Goal: Transaction & Acquisition: Download file/media

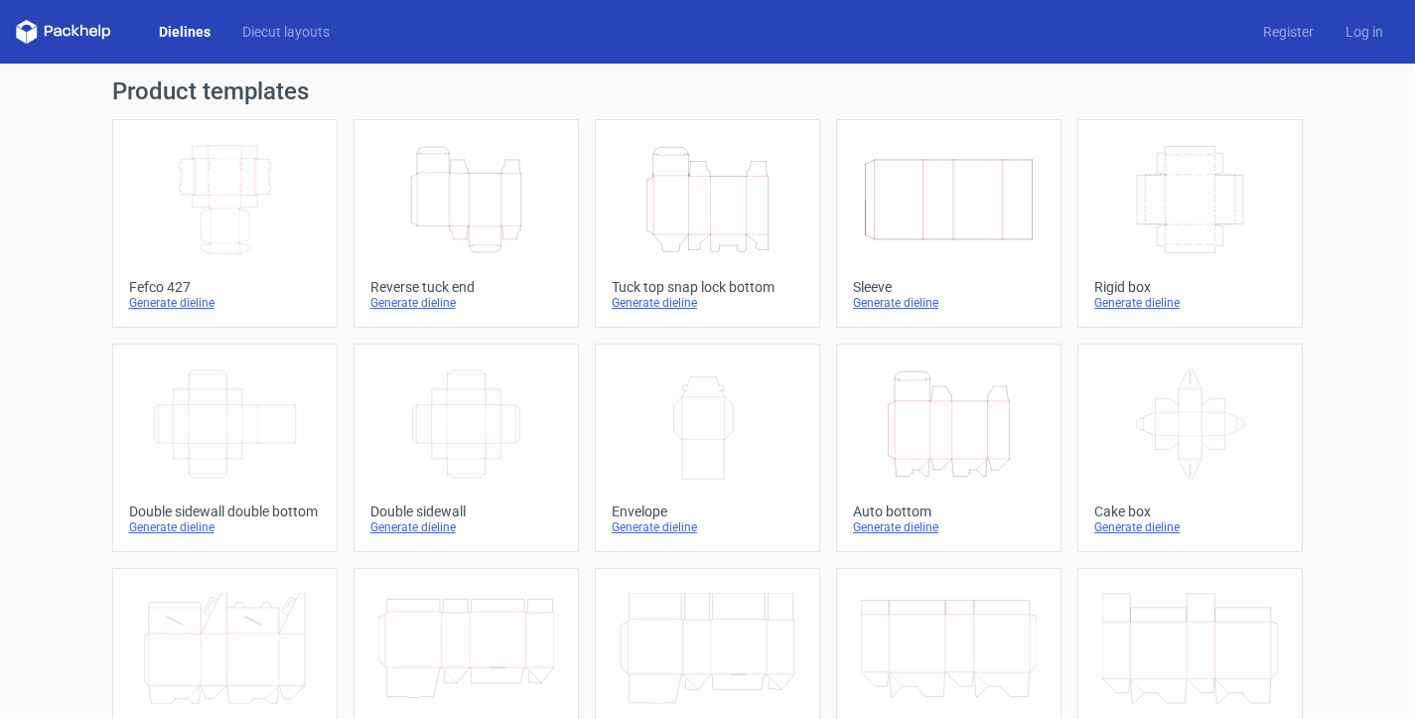
scroll to position [137, 0]
click at [701, 225] on icon "Height Depth Width" at bounding box center [708, 199] width 176 height 111
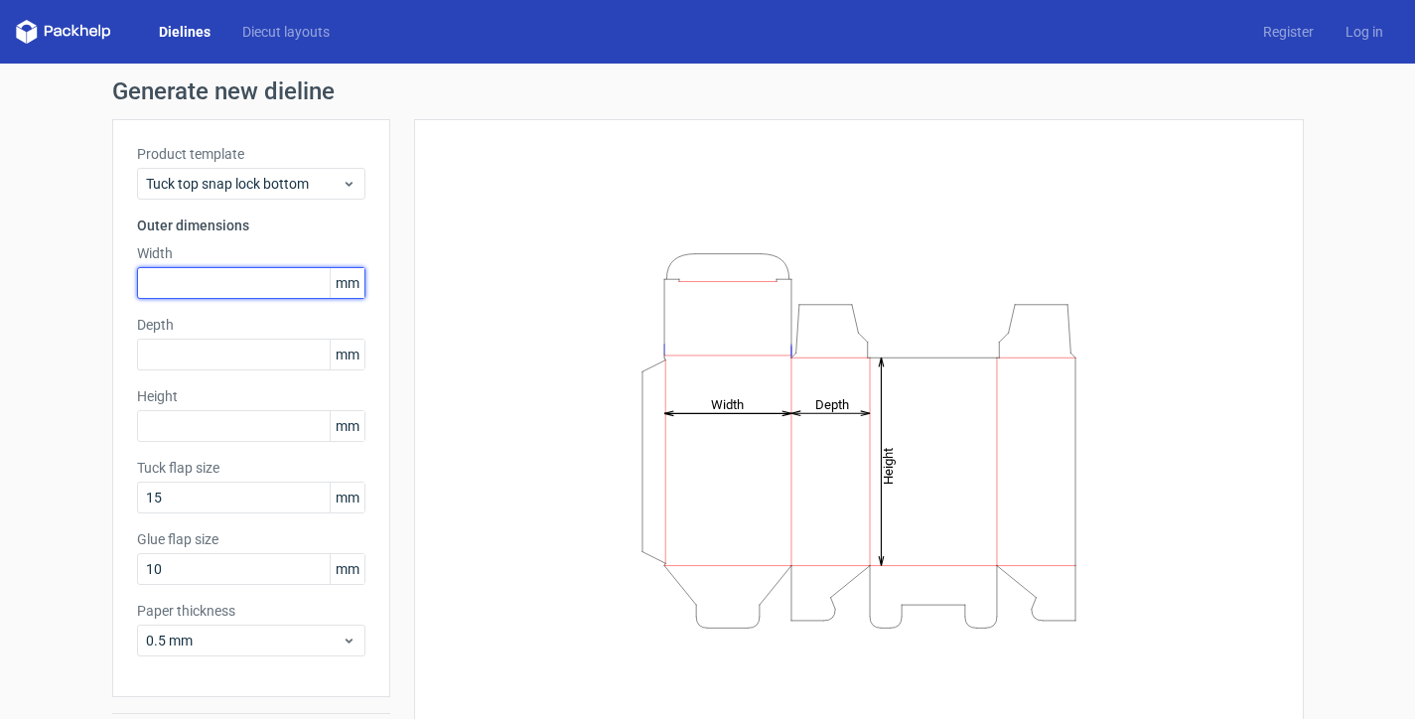
click at [163, 287] on input "text" at bounding box center [251, 283] width 228 height 32
type input "75"
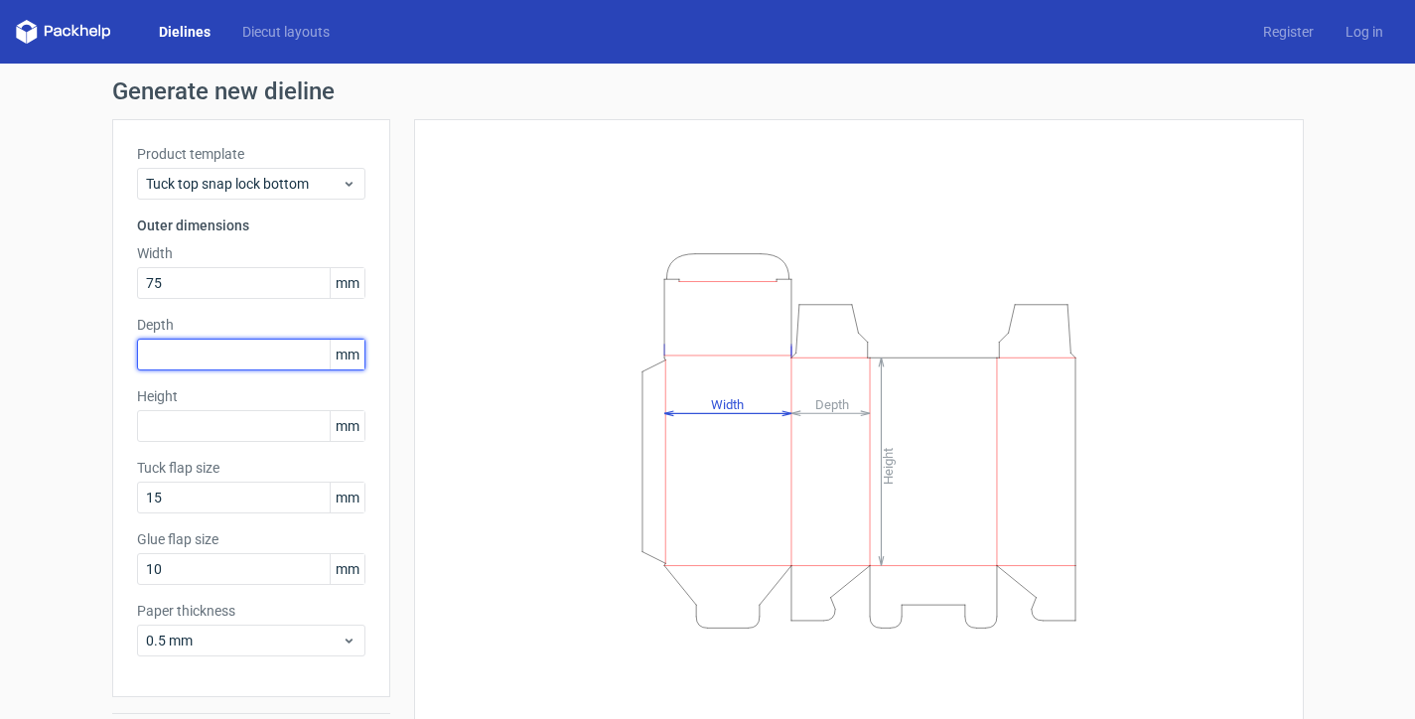
click at [208, 368] on input "text" at bounding box center [251, 355] width 228 height 32
type input "30"
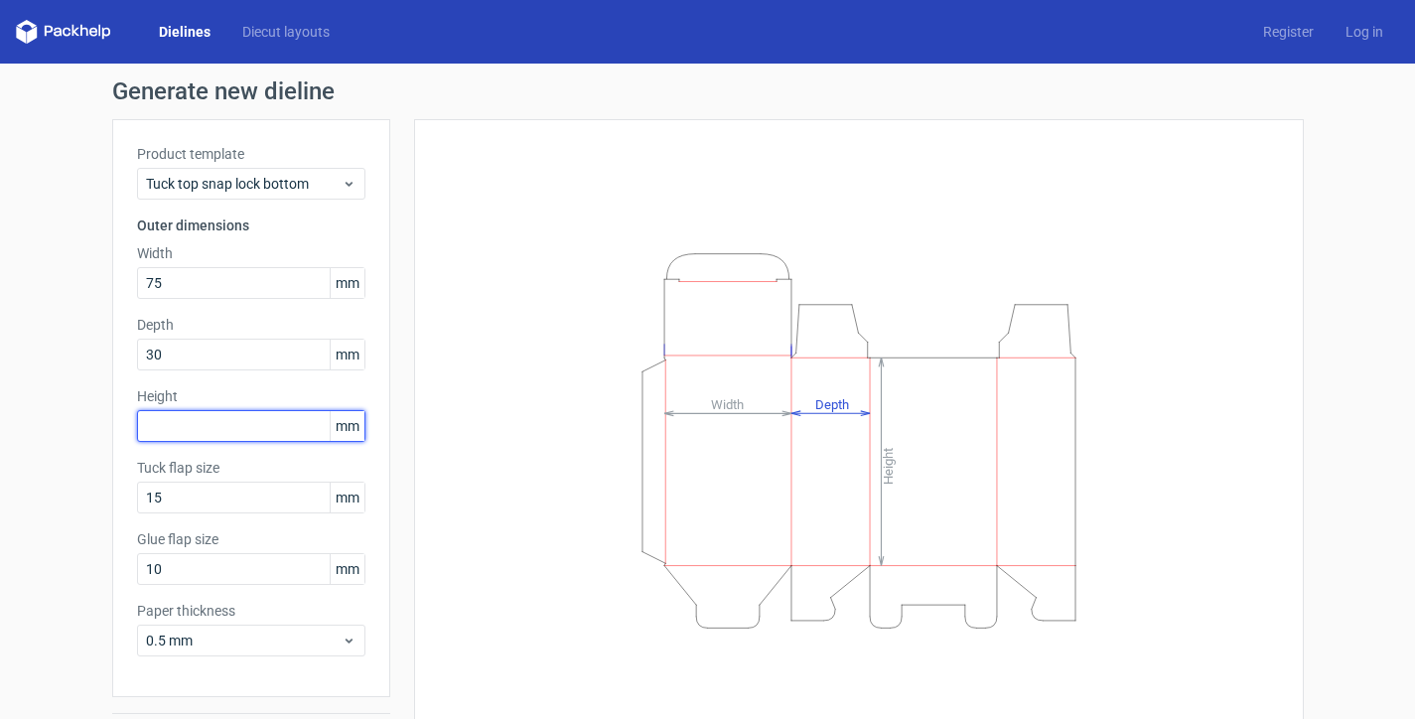
click at [188, 424] on input "text" at bounding box center [251, 426] width 228 height 32
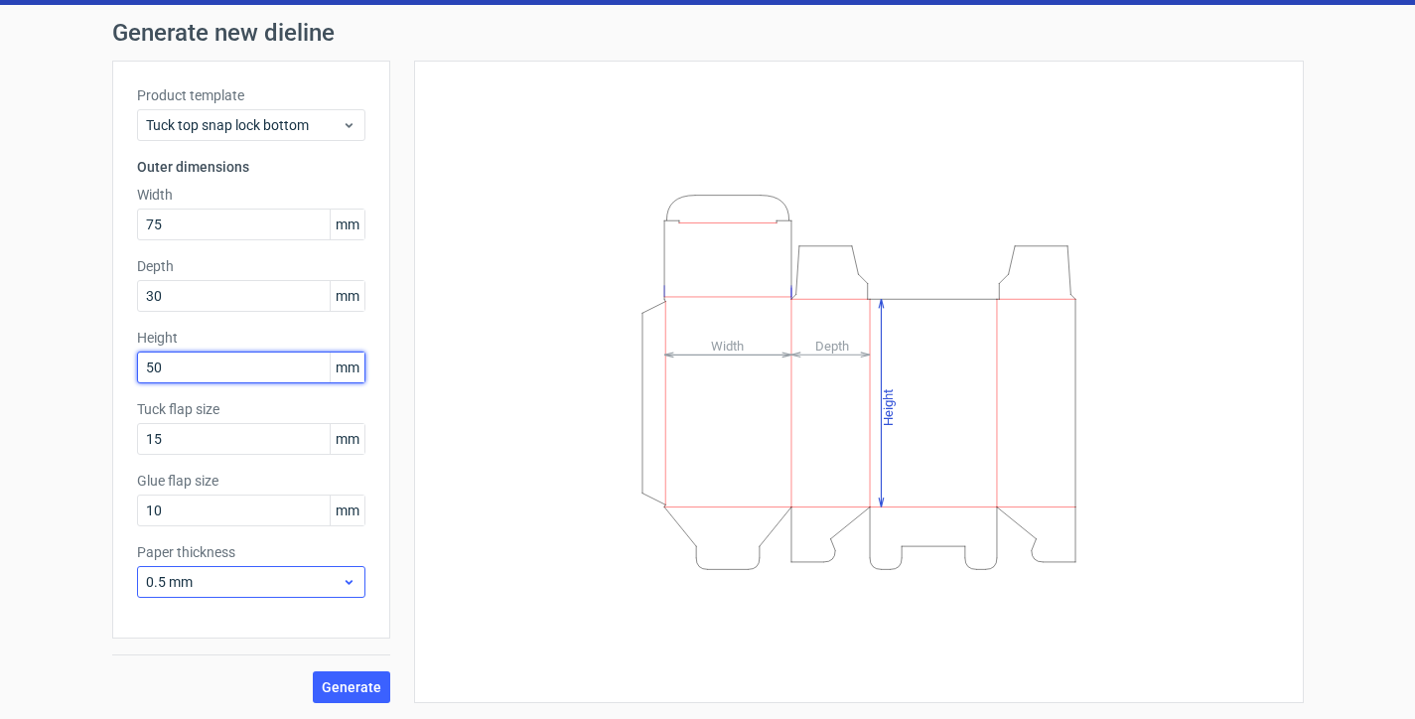
type input "50"
click at [347, 570] on div "0.5 mm" at bounding box center [251, 582] width 228 height 32
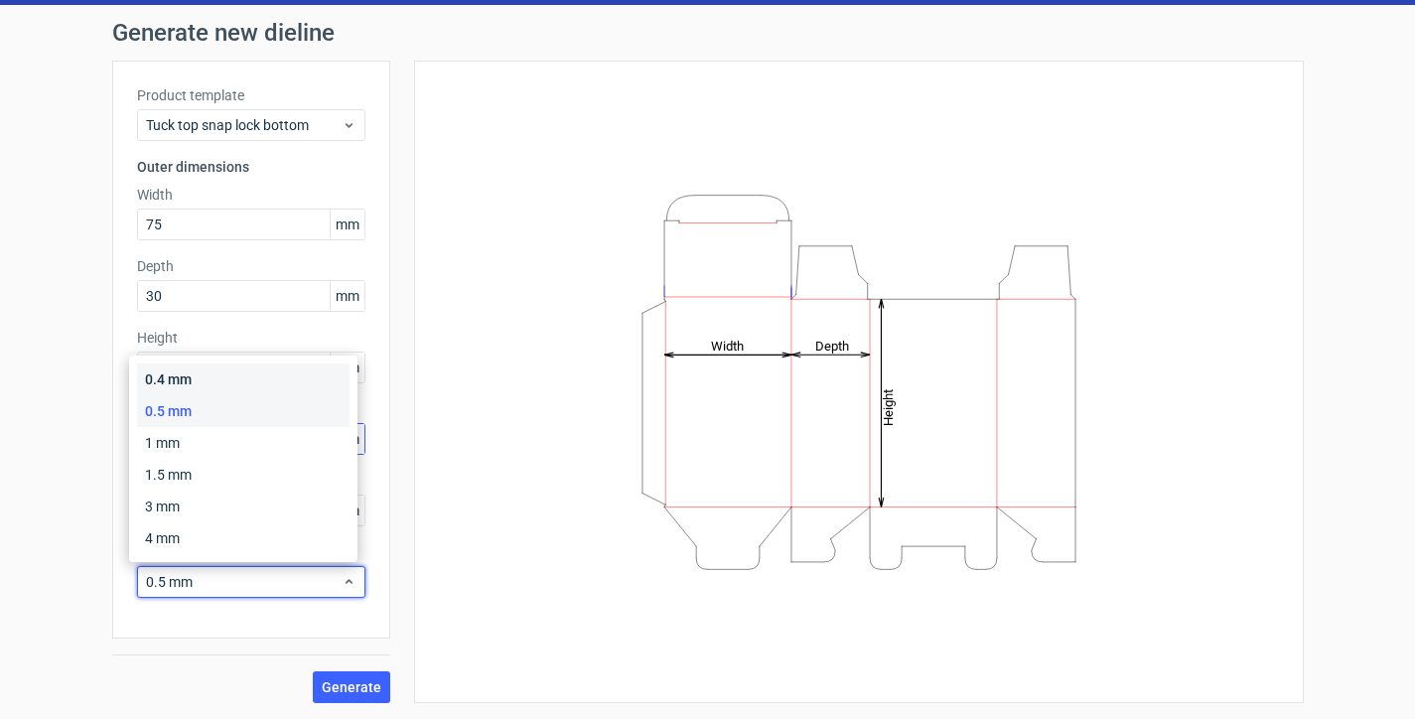
drag, startPoint x: 264, startPoint y: 384, endPoint x: 263, endPoint y: 427, distance: 42.7
click at [264, 383] on div "0.4 mm" at bounding box center [243, 379] width 212 height 32
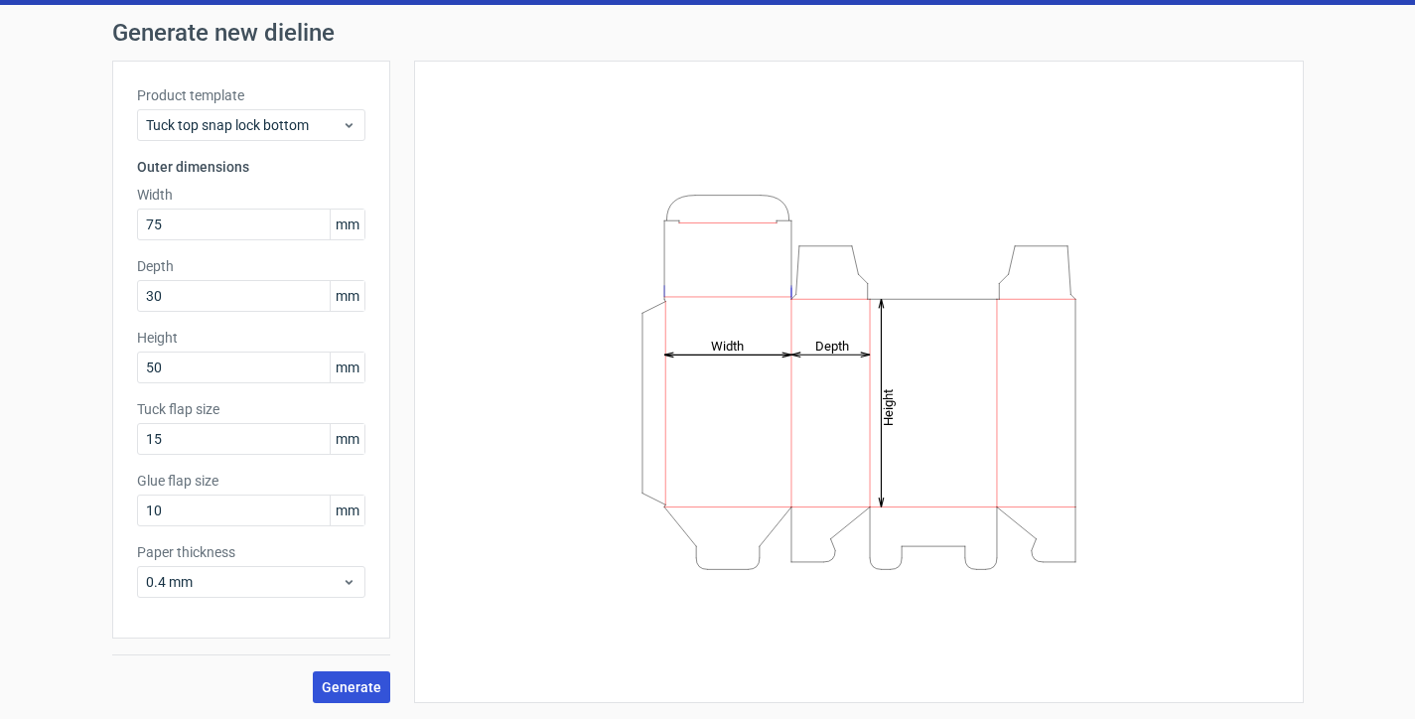
click at [352, 697] on button "Generate" at bounding box center [351, 687] width 77 height 32
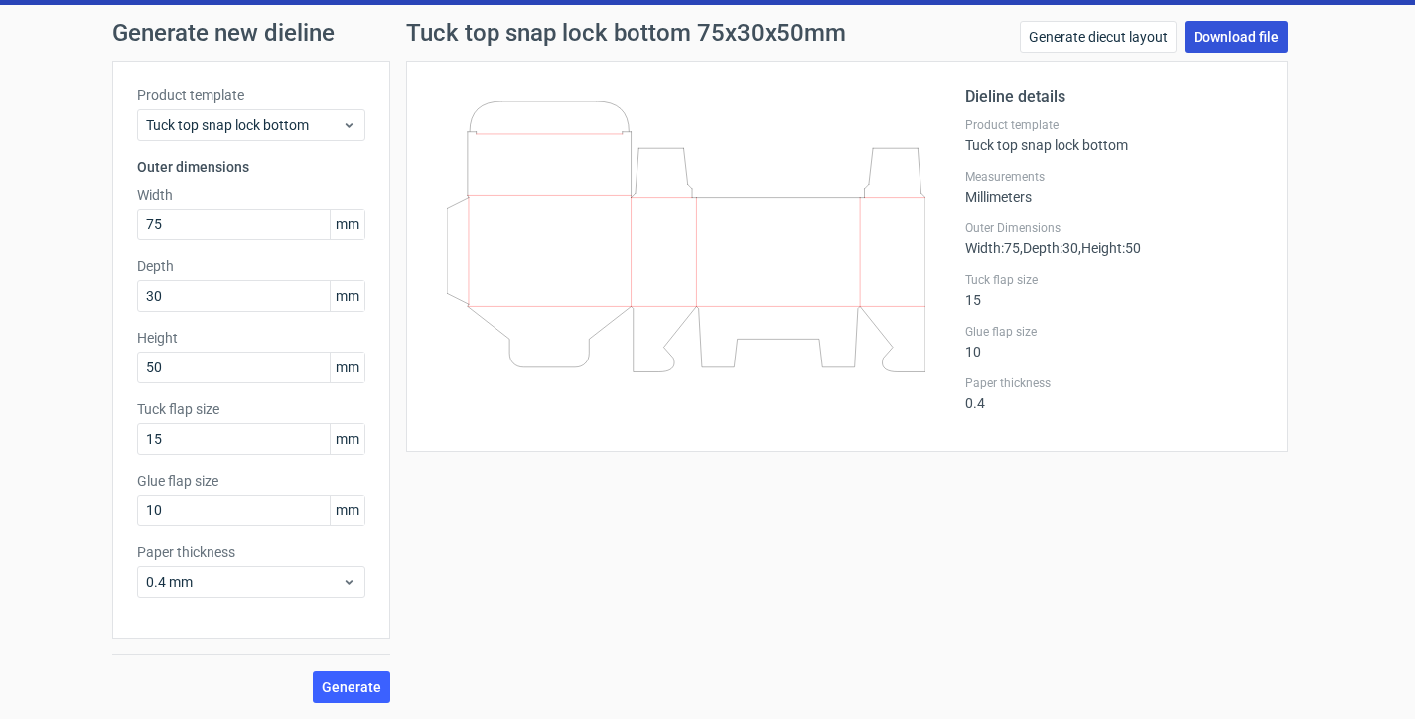
drag, startPoint x: 766, startPoint y: 245, endPoint x: 1232, endPoint y: 47, distance: 507.2
click at [1232, 47] on link "Download file" at bounding box center [1236, 37] width 103 height 32
